Goal: Transaction & Acquisition: Download file/media

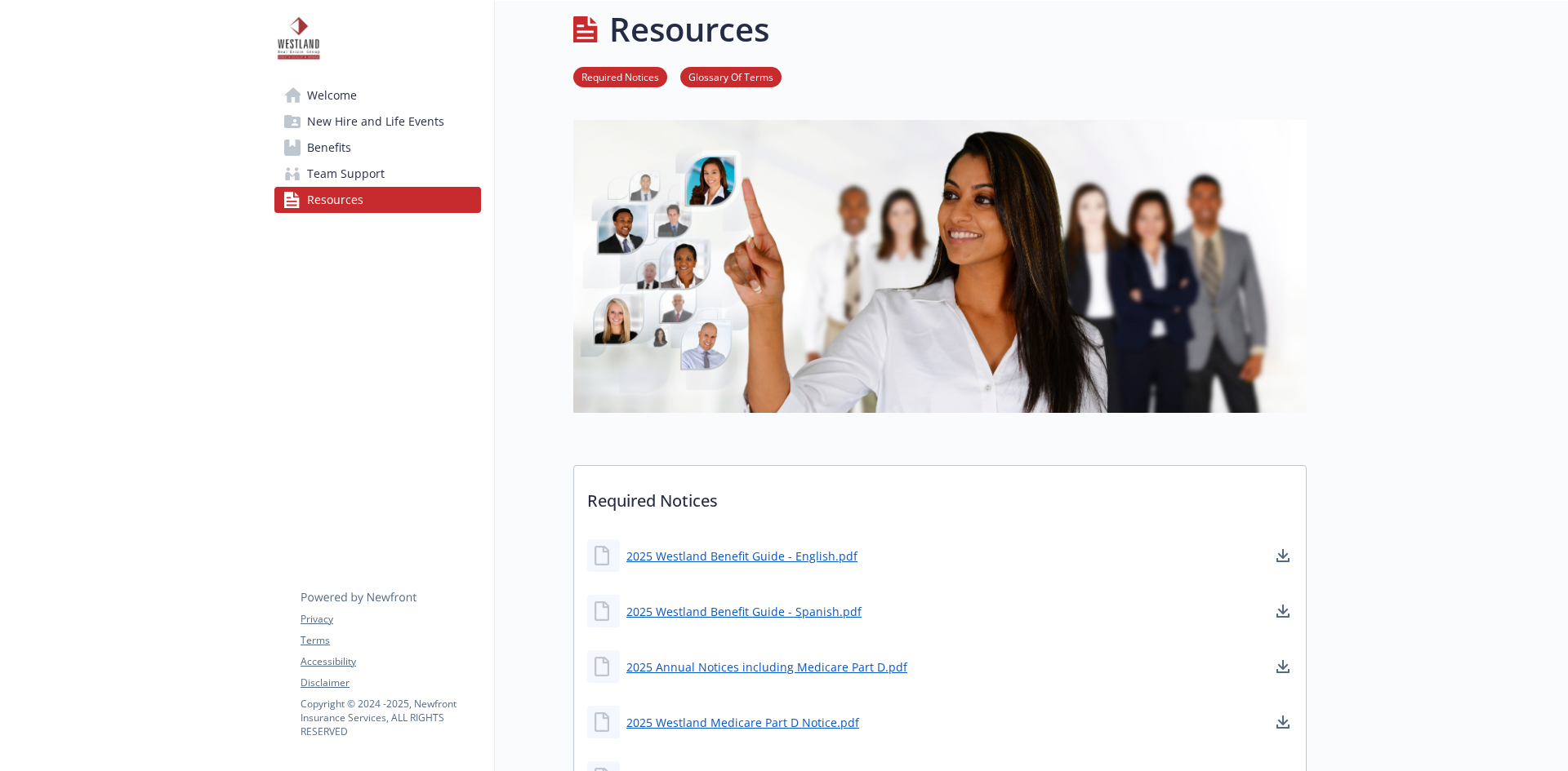
scroll to position [16, 0]
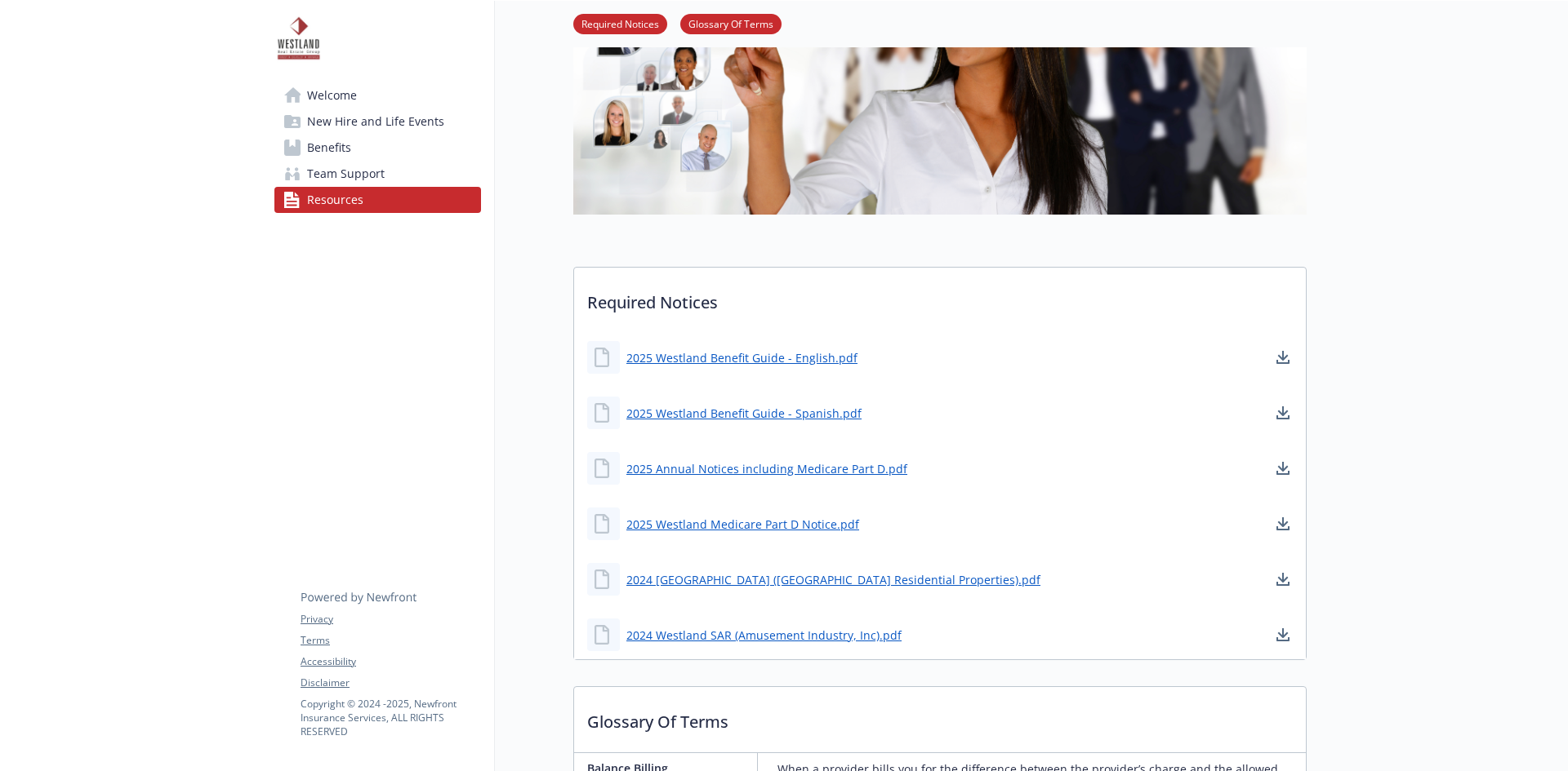
scroll to position [308, 0]
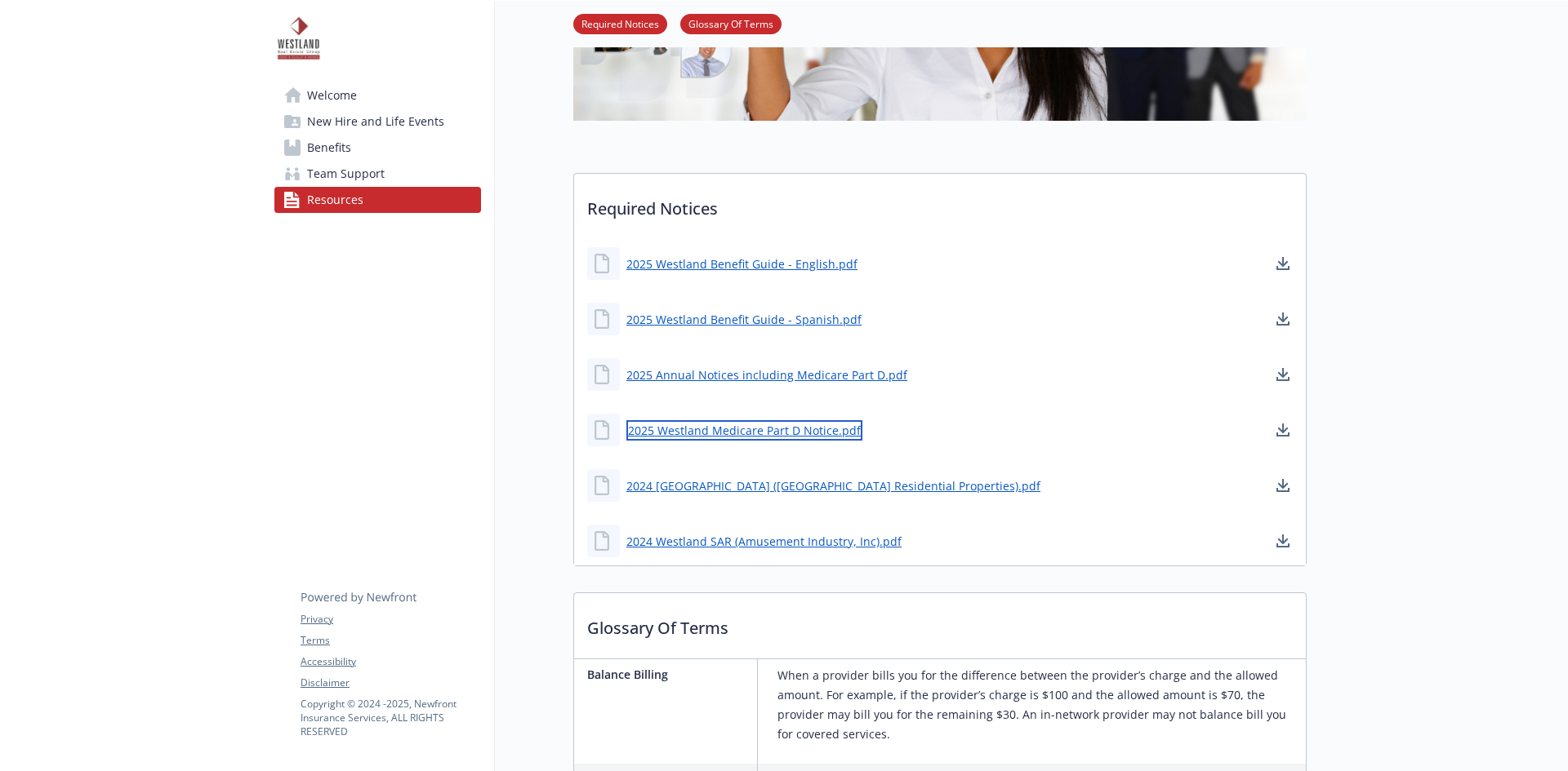
click at [768, 433] on link "2025 Westland Medicare Part D Notice.pdf" at bounding box center [744, 431] width 236 height 21
